Goal: Task Accomplishment & Management: Manage account settings

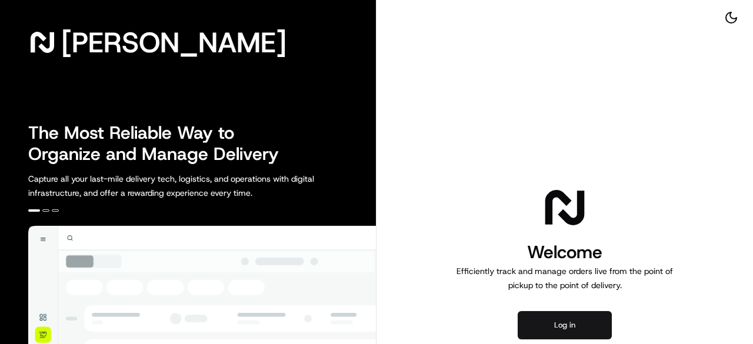
click at [551, 325] on button "Log in" at bounding box center [565, 325] width 94 height 28
